Goal: Check status: Check status

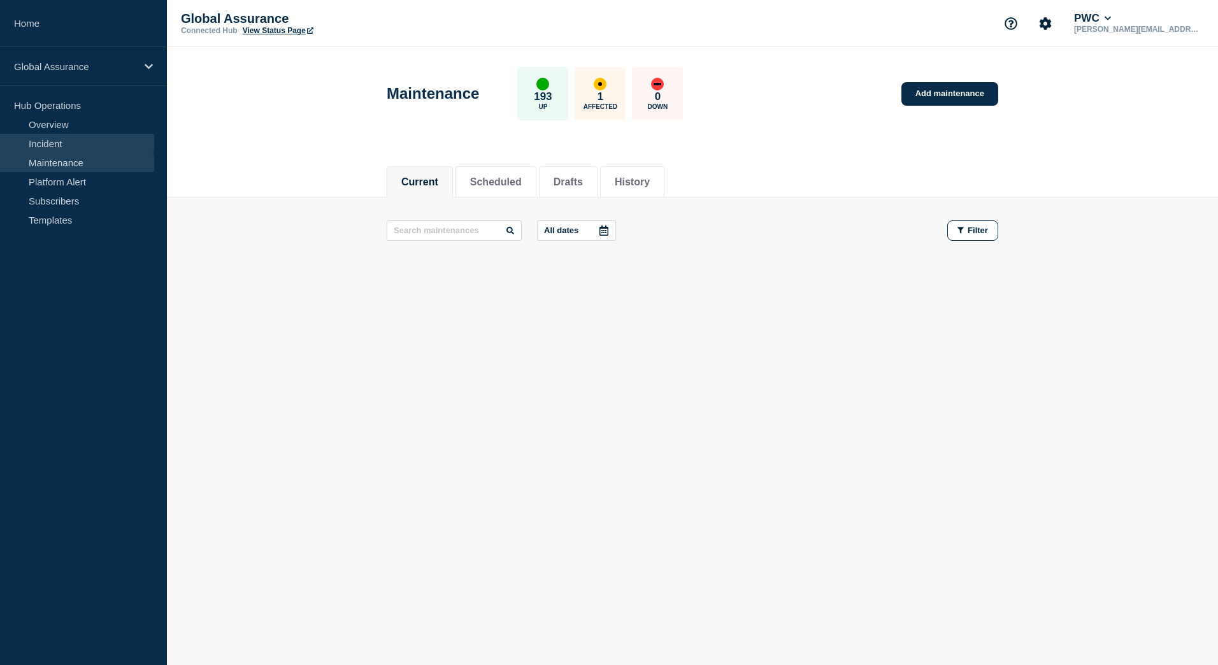
click at [54, 143] on link "Incident" at bounding box center [77, 143] width 154 height 19
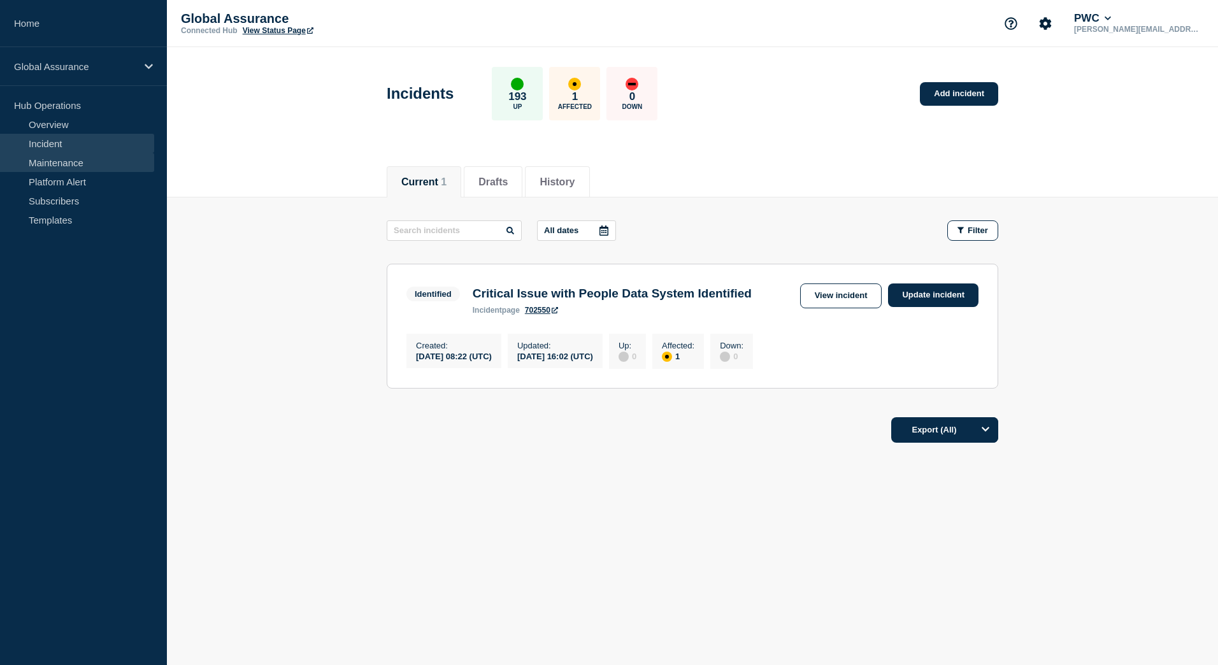
click at [76, 159] on link "Maintenance" at bounding box center [77, 162] width 154 height 19
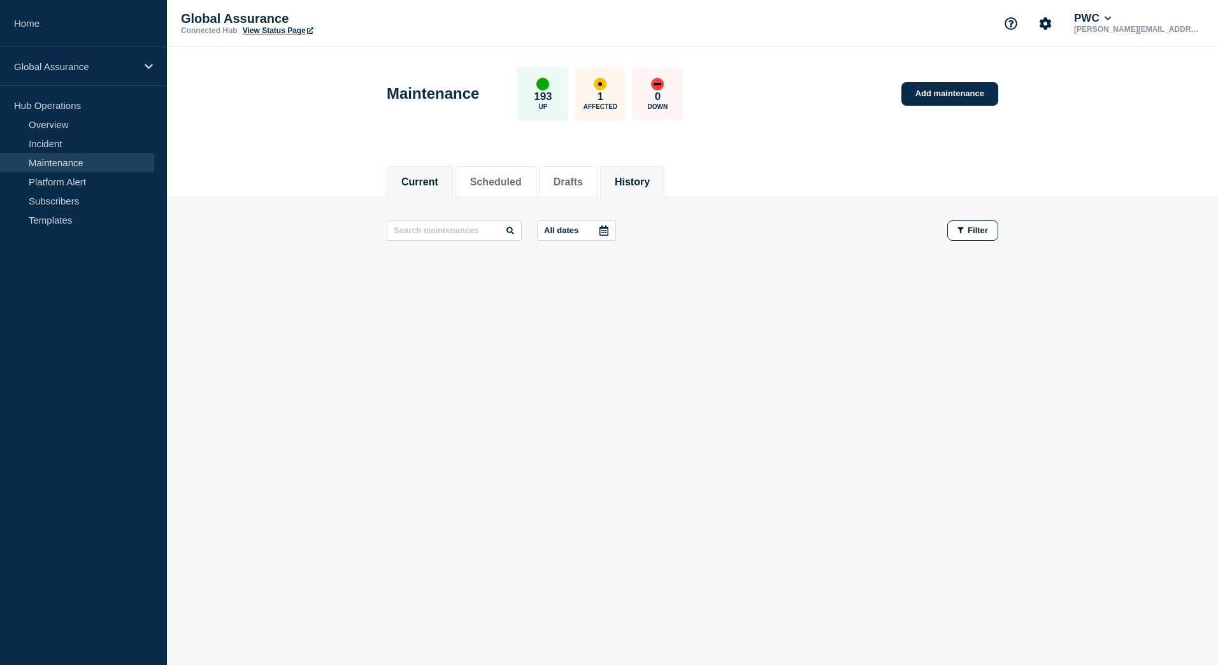
click at [632, 180] on button "History" at bounding box center [632, 181] width 35 height 11
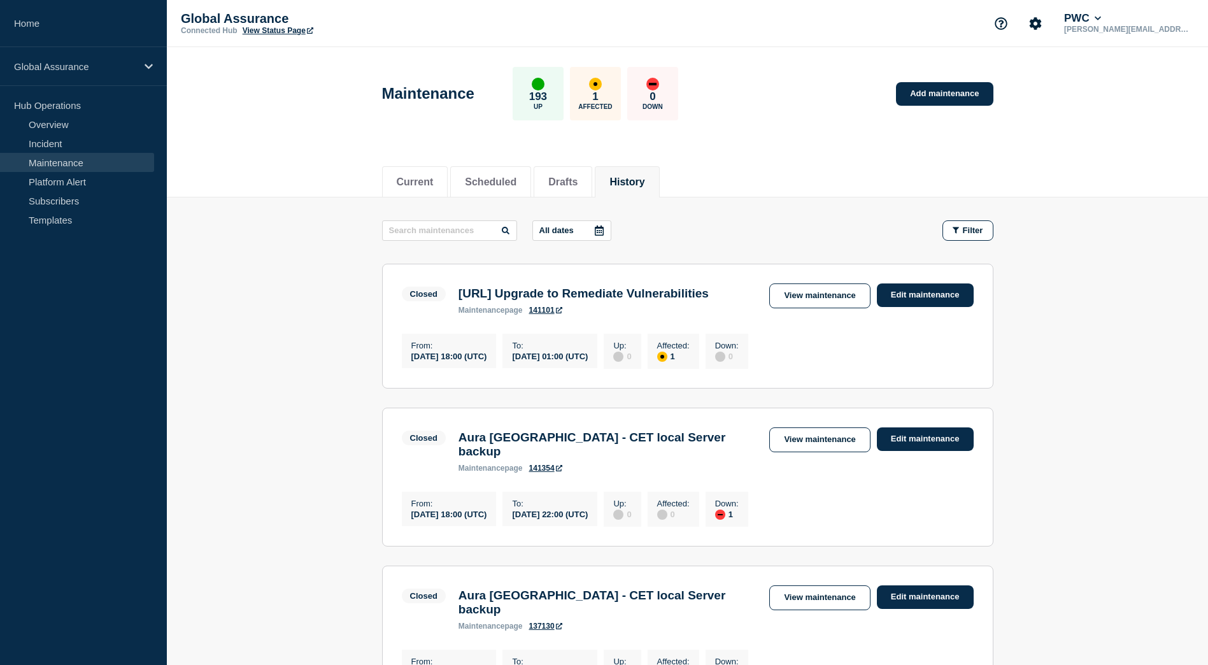
click at [607, 230] on div at bounding box center [599, 230] width 23 height 19
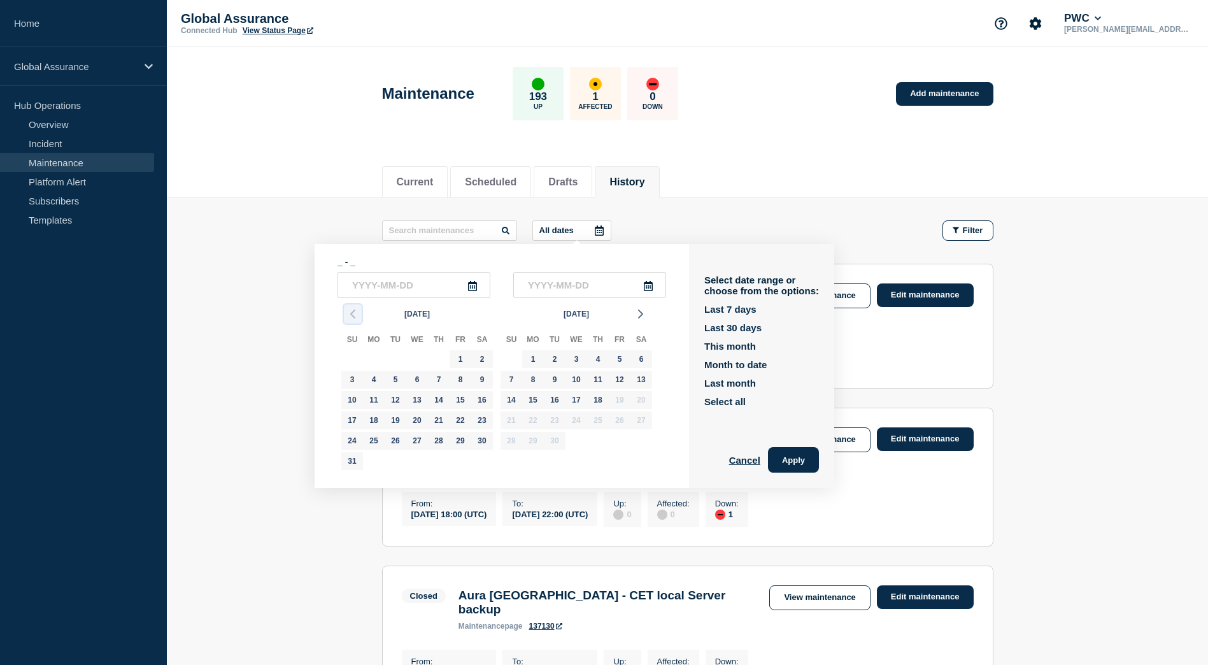
click at [354, 318] on icon "button" at bounding box center [352, 313] width 15 height 15
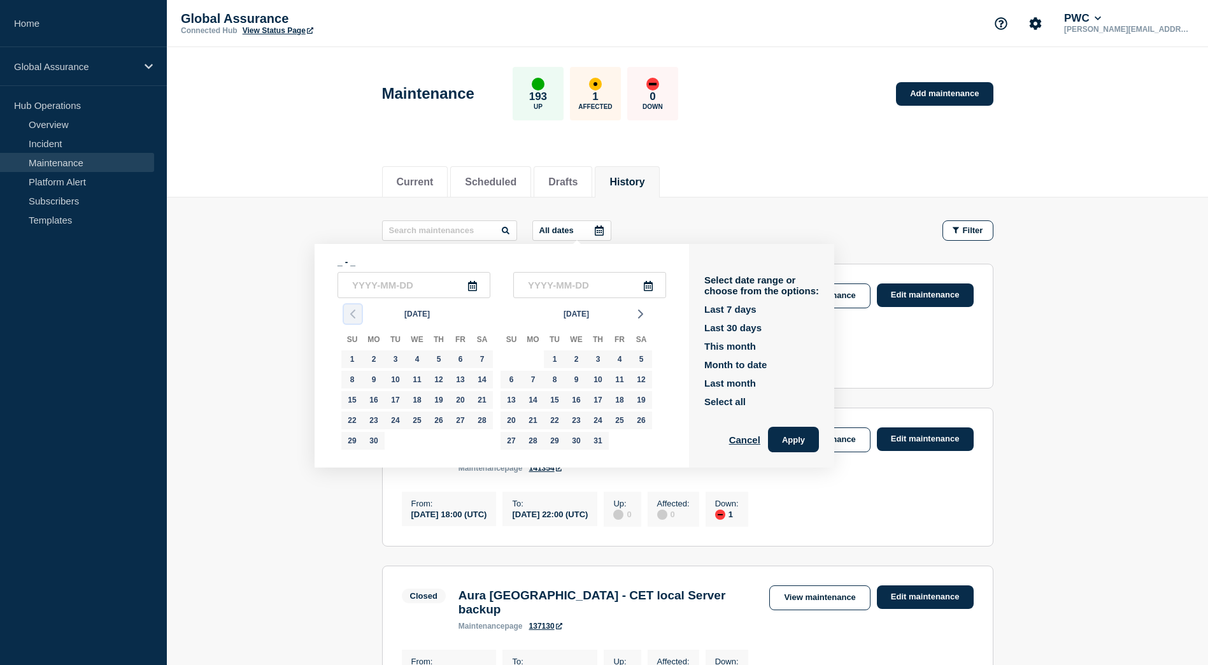
click at [354, 318] on icon "button" at bounding box center [352, 313] width 15 height 15
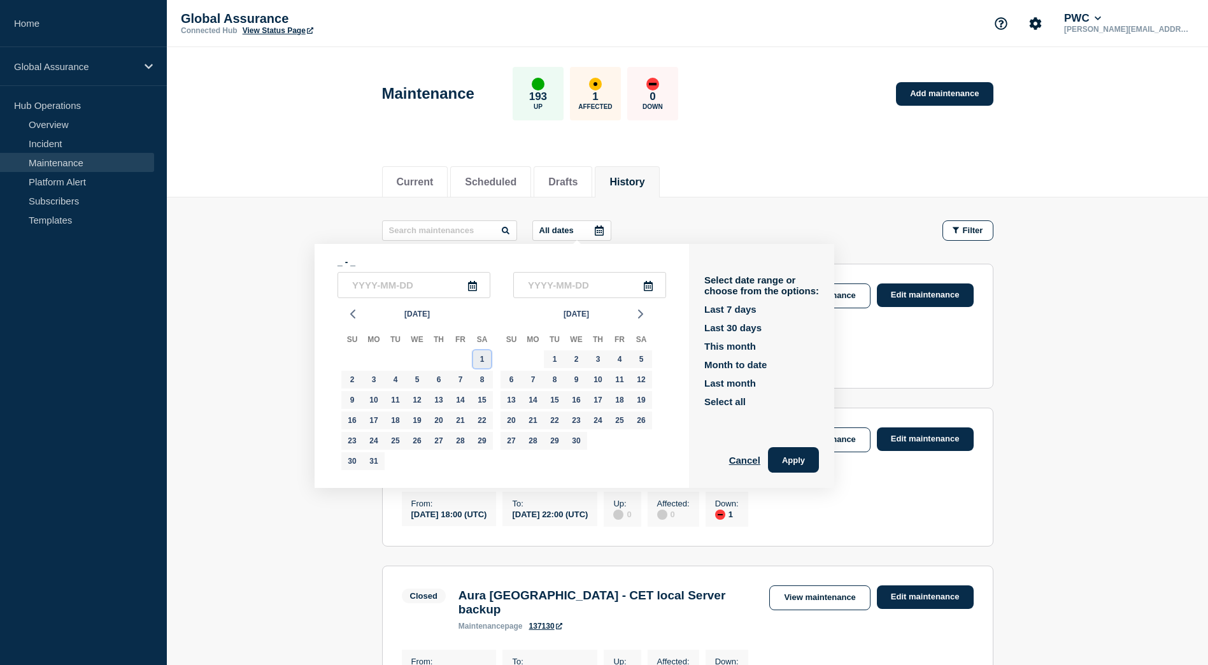
click at [475, 358] on div "1" at bounding box center [482, 359] width 18 height 18
type input "[DATE]"
click at [661, 287] on input "text" at bounding box center [589, 285] width 153 height 26
type input "____-__-__"
click at [650, 287] on icon at bounding box center [648, 286] width 9 height 10
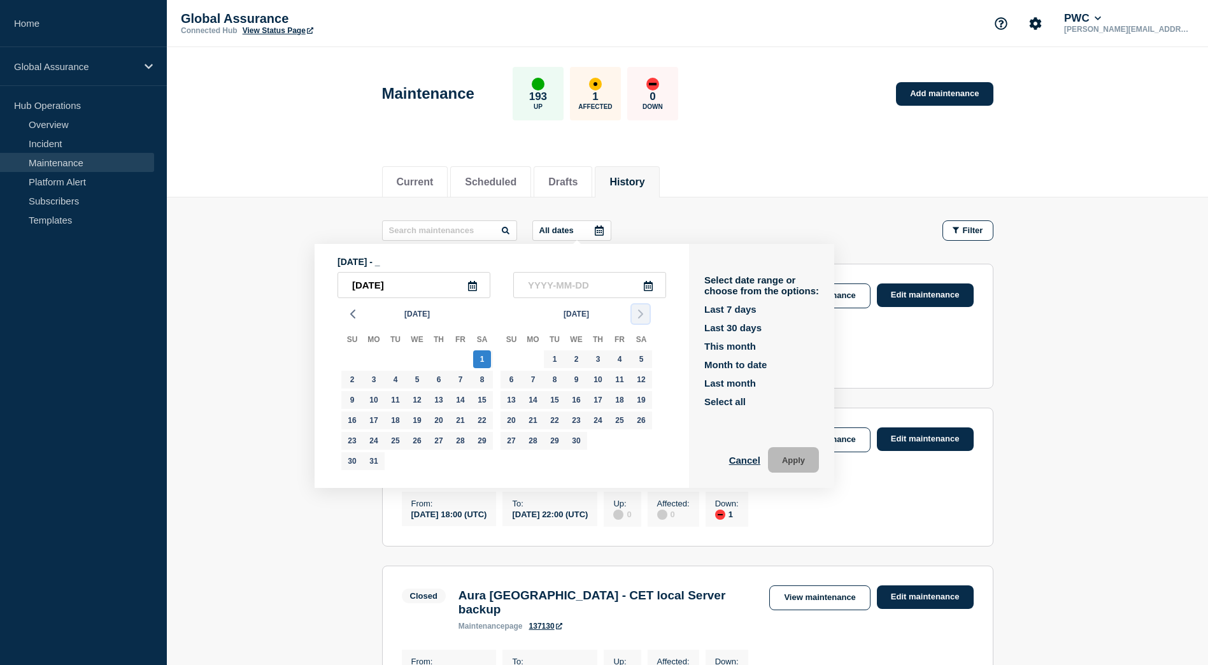
click at [634, 320] on icon "button" at bounding box center [640, 313] width 15 height 15
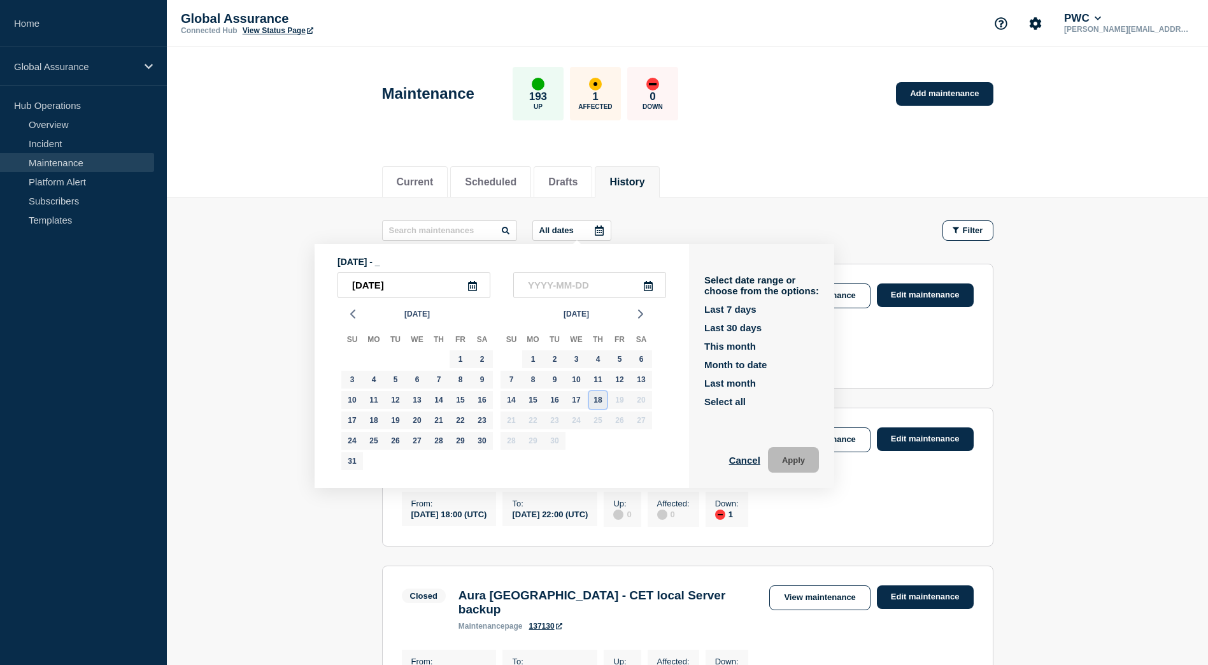
click at [603, 399] on div "18" at bounding box center [598, 400] width 18 height 18
type input "[DATE]"
click at [794, 461] on button "Apply" at bounding box center [793, 459] width 51 height 25
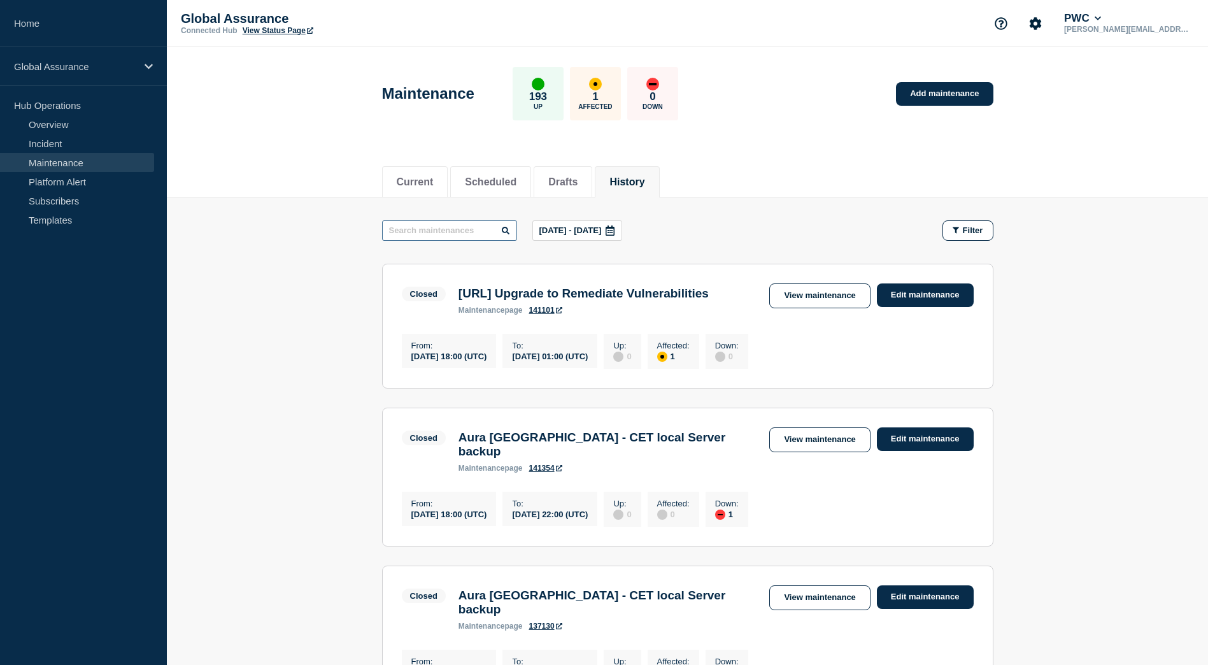
click at [411, 227] on input "text" at bounding box center [449, 230] width 135 height 20
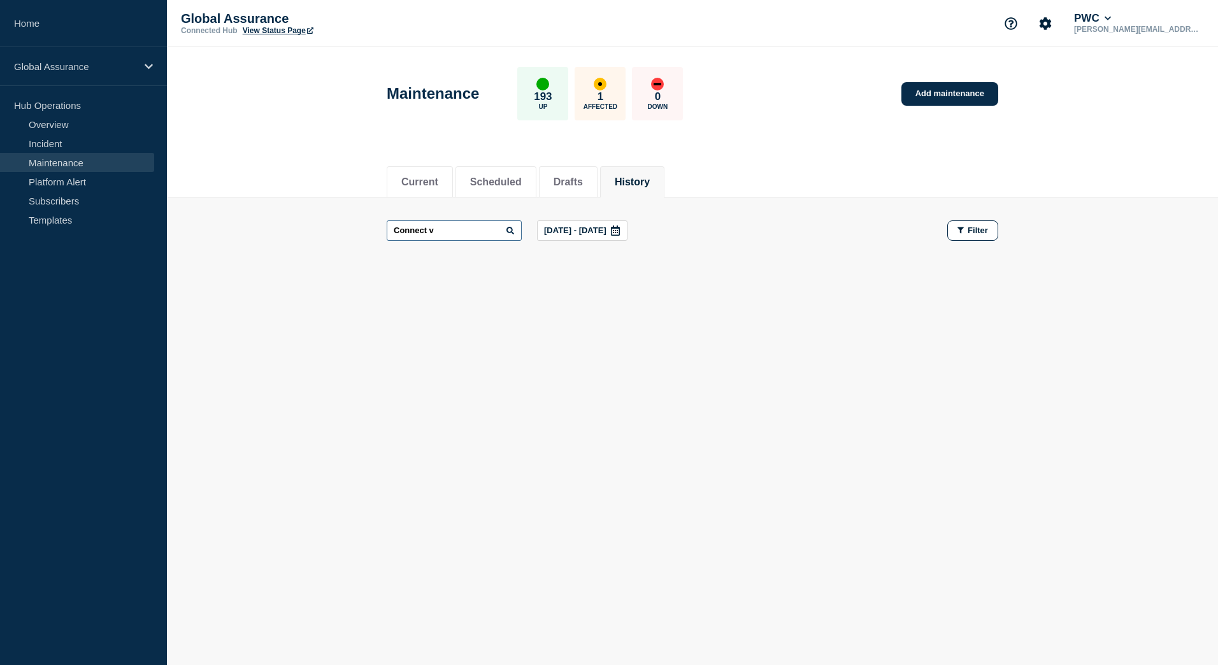
type input "Connect v"
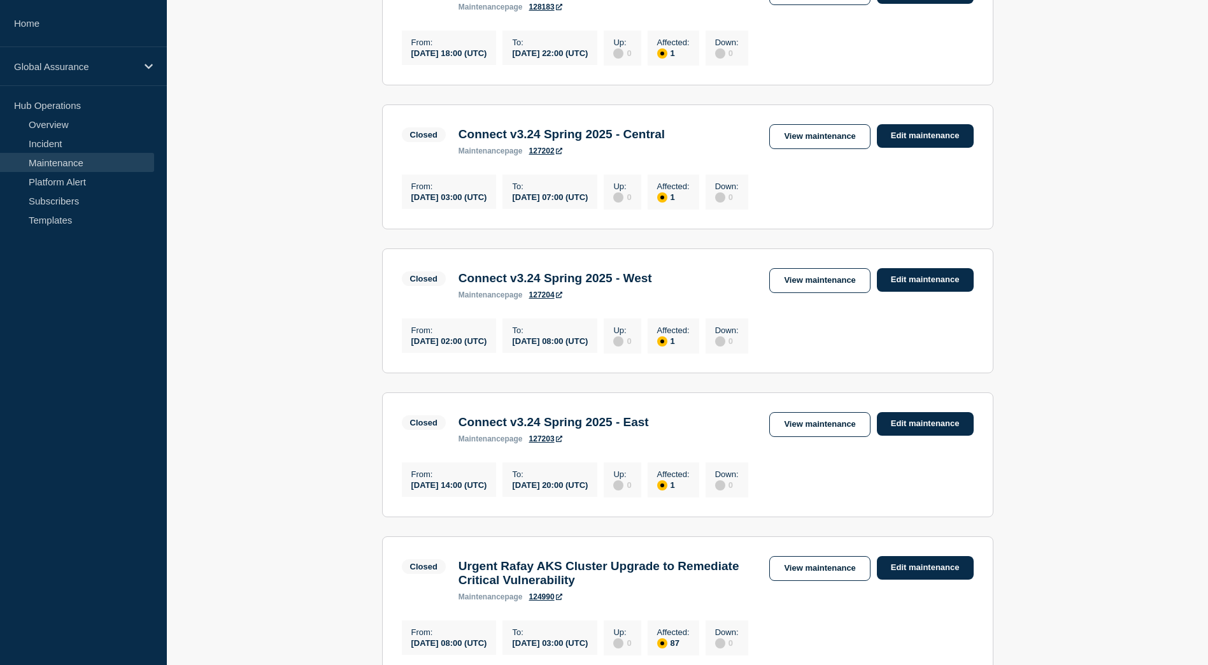
scroll to position [424, 0]
